Goal: Task Accomplishment & Management: Complete application form

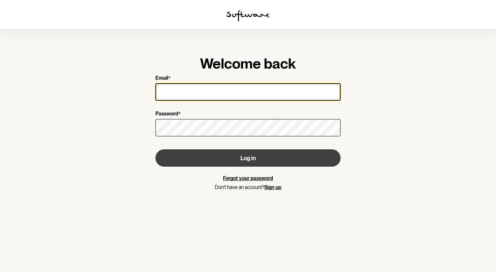
type input "[EMAIL_ADDRESS][DOMAIN_NAME]"
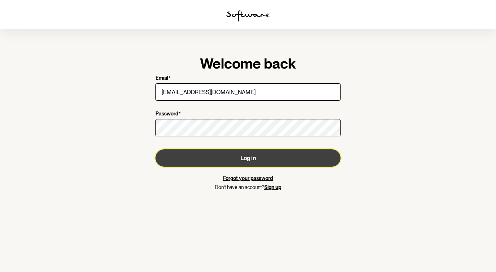
click at [235, 156] on button "Log in" at bounding box center [247, 158] width 185 height 17
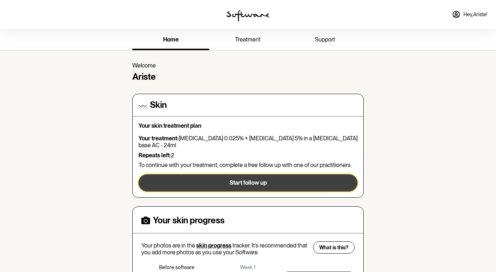
click at [234, 180] on span "Start follow up" at bounding box center [247, 183] width 37 height 7
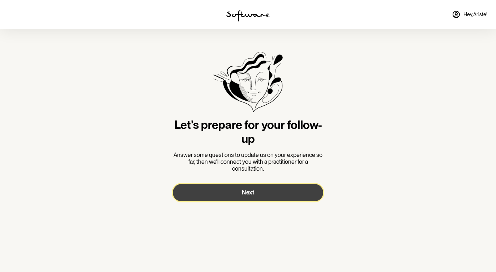
click at [236, 199] on button "Next" at bounding box center [248, 192] width 150 height 17
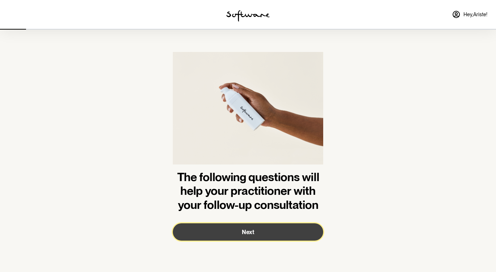
click at [248, 232] on span "Next" at bounding box center [248, 232] width 12 height 7
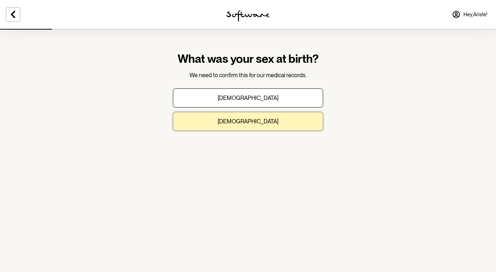
click at [249, 117] on button "Female" at bounding box center [248, 121] width 150 height 19
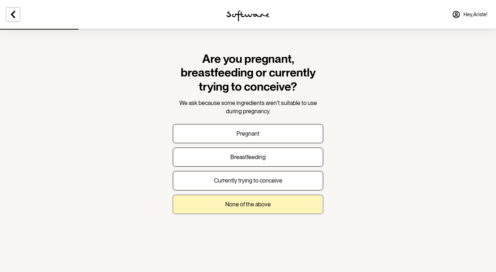
click at [255, 202] on p "None of the above" at bounding box center [248, 204] width 46 height 7
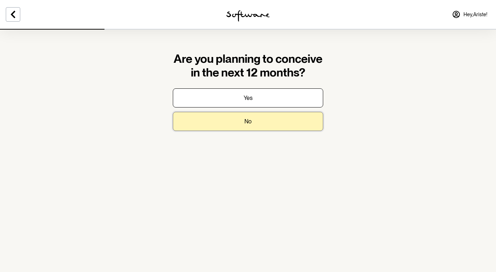
click at [258, 122] on button "No" at bounding box center [248, 121] width 150 height 19
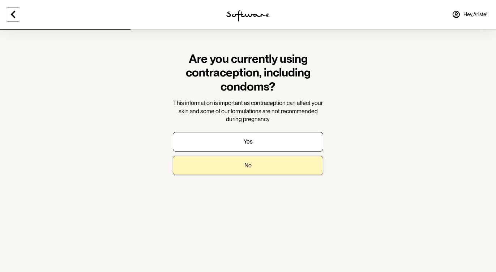
click at [257, 169] on button "No" at bounding box center [248, 165] width 150 height 19
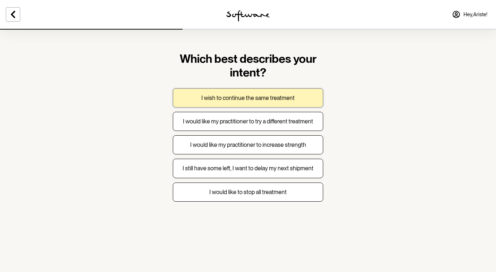
click at [259, 100] on p "I wish to continue the same treatment" at bounding box center [247, 98] width 93 height 7
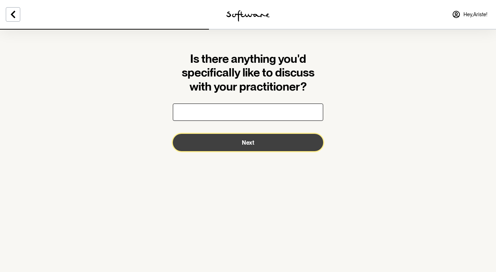
click at [254, 143] on button "Next" at bounding box center [248, 142] width 150 height 17
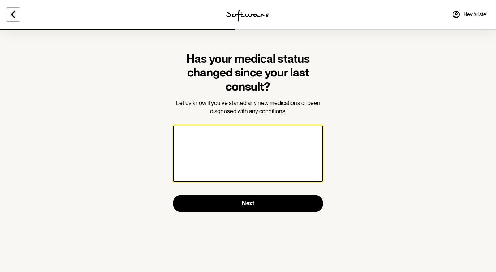
click at [248, 162] on textarea at bounding box center [248, 154] width 150 height 56
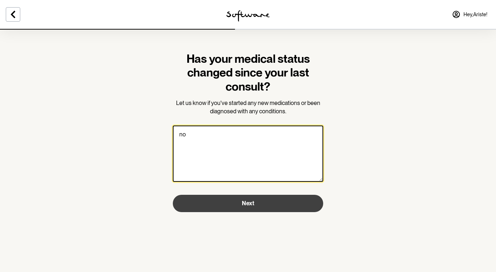
type textarea "no"
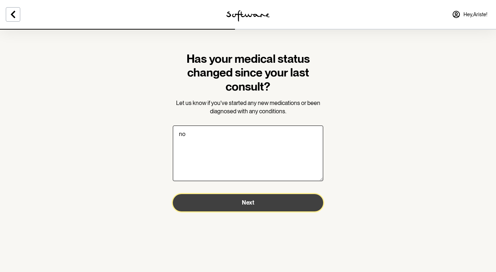
click at [251, 208] on button "Next" at bounding box center [248, 202] width 150 height 17
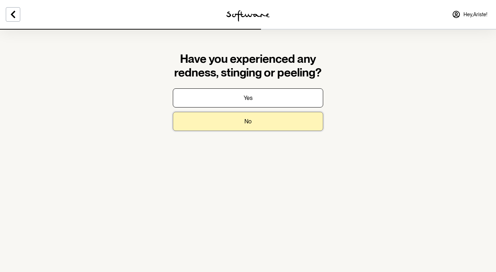
click at [255, 120] on button "No" at bounding box center [248, 121] width 150 height 19
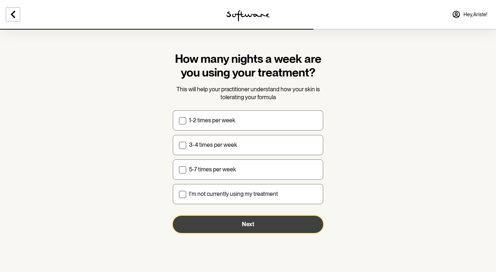
click at [254, 222] on span "Next" at bounding box center [248, 224] width 12 height 7
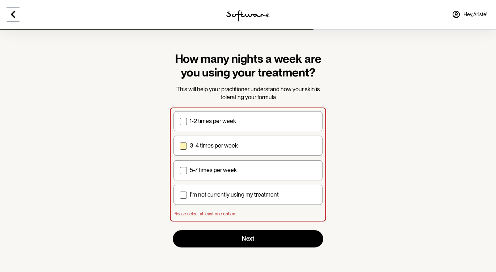
click at [196, 154] on label "3-4 times per week" at bounding box center [247, 146] width 149 height 20
click at [180, 146] on input "3-4 times per week" at bounding box center [179, 146] width 0 height 0
checkbox input "true"
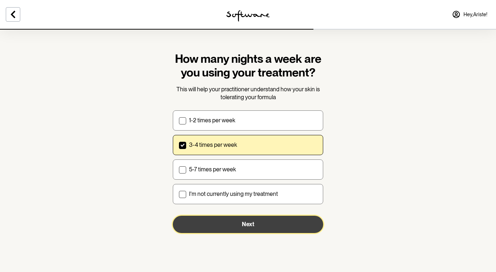
click at [214, 230] on button "Next" at bounding box center [248, 224] width 150 height 17
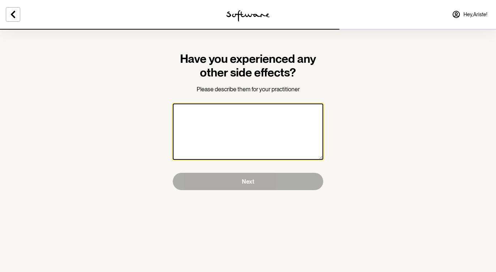
click at [230, 138] on textarea at bounding box center [248, 132] width 150 height 56
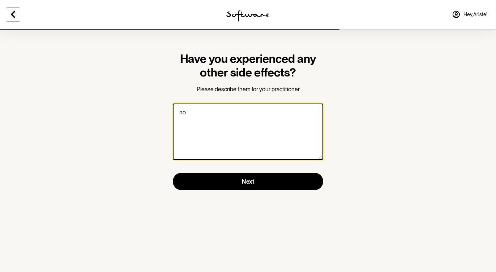
type textarea "no"
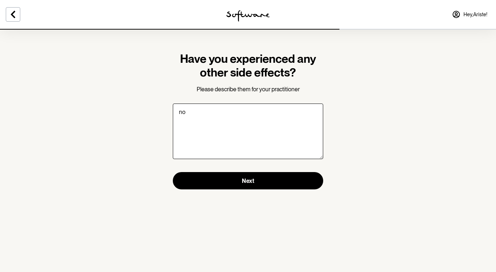
click at [237, 193] on section "Have you experienced any other side effects? Please describe them for your prac…" at bounding box center [248, 121] width 162 height 184
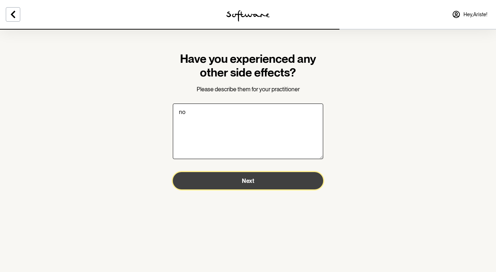
click at [237, 181] on button "Next" at bounding box center [248, 180] width 150 height 17
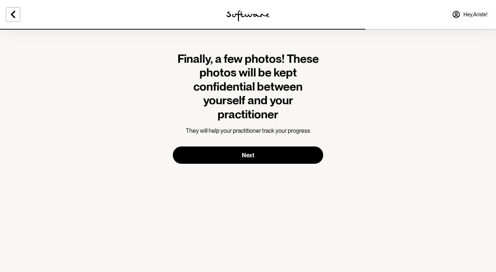
click at [473, 17] on span "Hey, Ariste !" at bounding box center [475, 15] width 24 height 6
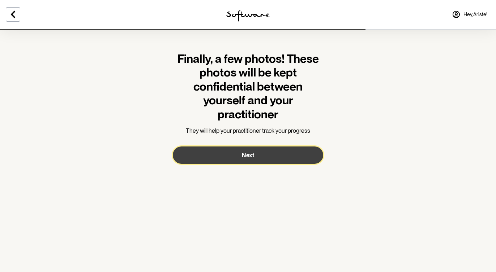
click at [236, 155] on button "Next" at bounding box center [248, 155] width 150 height 17
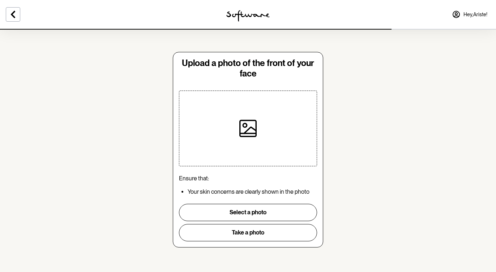
click at [254, 140] on div at bounding box center [247, 128] width 75 height 75
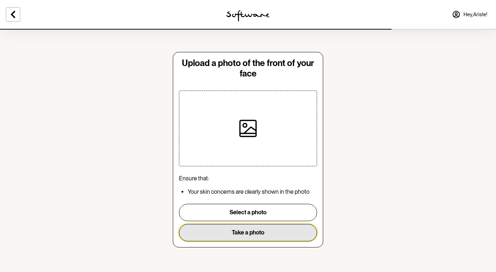
click at [268, 227] on button "Take a photo" at bounding box center [248, 232] width 138 height 17
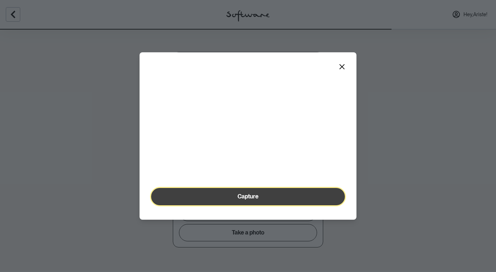
click at [234, 206] on button "Capture" at bounding box center [248, 196] width 194 height 17
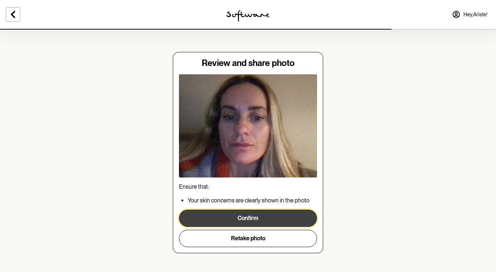
click at [239, 220] on button "Confirm" at bounding box center [248, 218] width 138 height 17
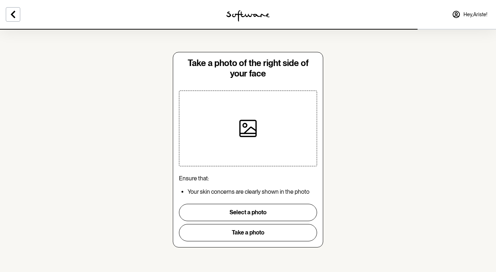
click at [252, 125] on icon at bounding box center [247, 128] width 17 height 17
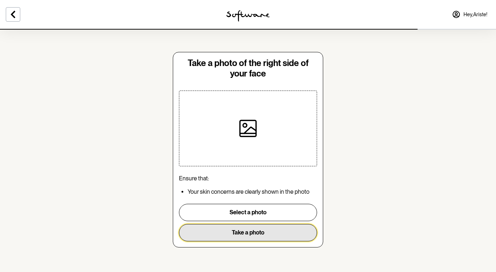
click at [282, 232] on button "Take a photo" at bounding box center [248, 232] width 138 height 17
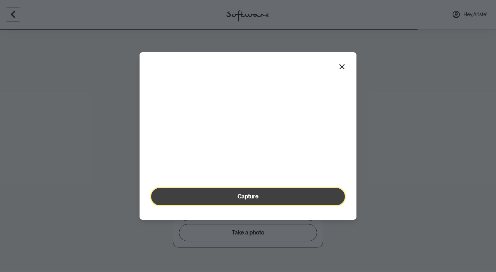
click at [281, 206] on button "Capture" at bounding box center [248, 196] width 194 height 17
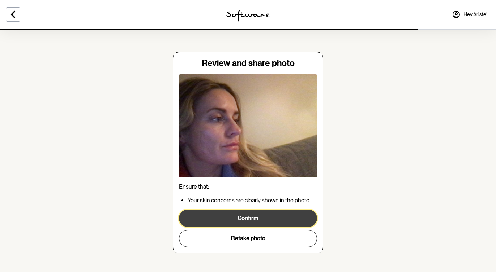
click at [250, 217] on button "Confirm" at bounding box center [248, 218] width 138 height 17
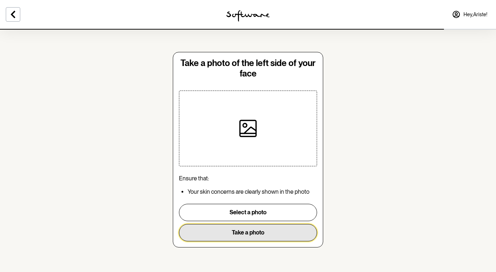
click at [245, 236] on button "Take a photo" at bounding box center [248, 232] width 138 height 17
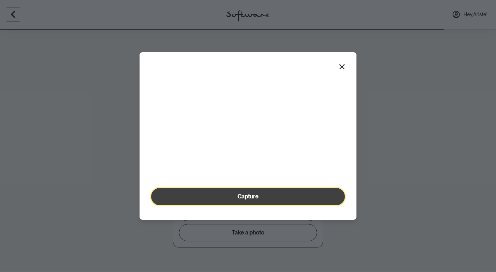
click at [247, 200] on span "Capture" at bounding box center [247, 196] width 21 height 7
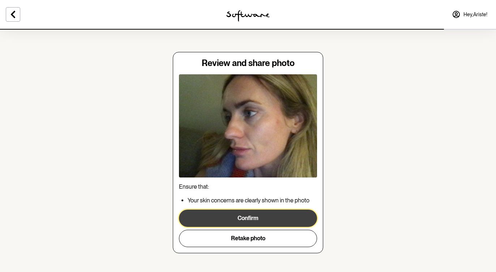
click at [252, 220] on button "Confirm" at bounding box center [248, 218] width 138 height 17
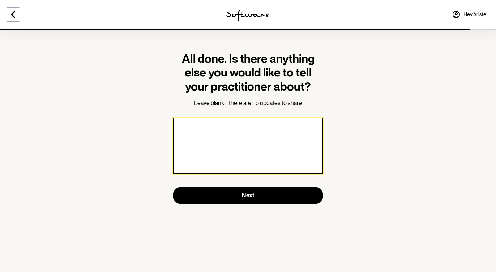
click at [270, 167] on textarea at bounding box center [248, 146] width 150 height 56
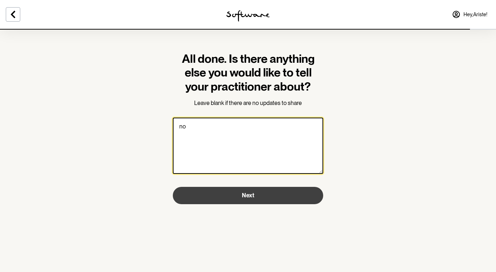
type textarea "no"
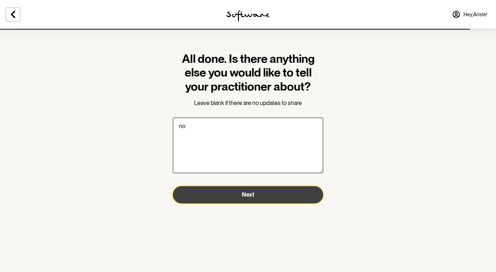
click at [273, 195] on button "Next" at bounding box center [248, 194] width 150 height 17
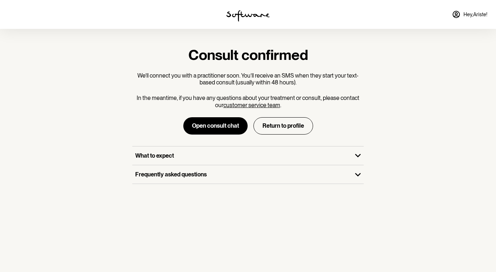
click at [267, 217] on section "Consult confirmed We’ll connect you with a practitioner soon. You’ll receive an…" at bounding box center [248, 136] width 496 height 272
click at [263, 226] on section "Consult confirmed We’ll connect you with a practitioner soon. You’ll receive an…" at bounding box center [248, 136] width 496 height 272
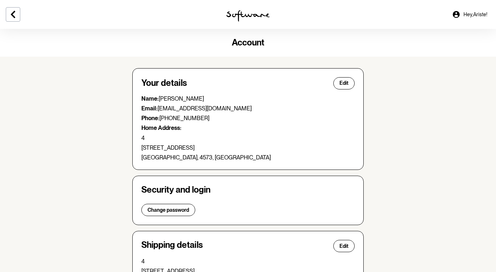
click at [241, 14] on img at bounding box center [247, 16] width 43 height 12
